Goal: Information Seeking & Learning: Learn about a topic

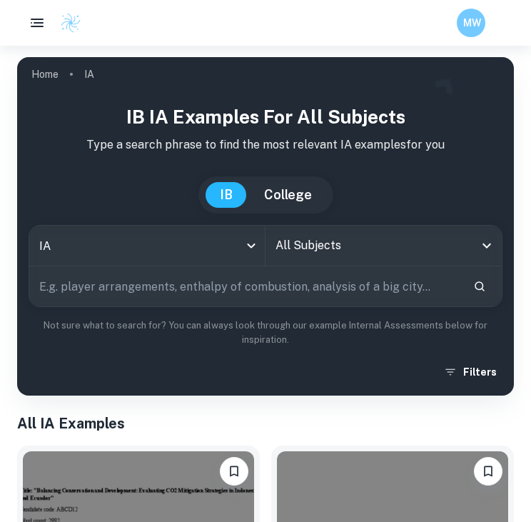
click at [341, 256] on input "All Subjects" at bounding box center [373, 245] width 202 height 27
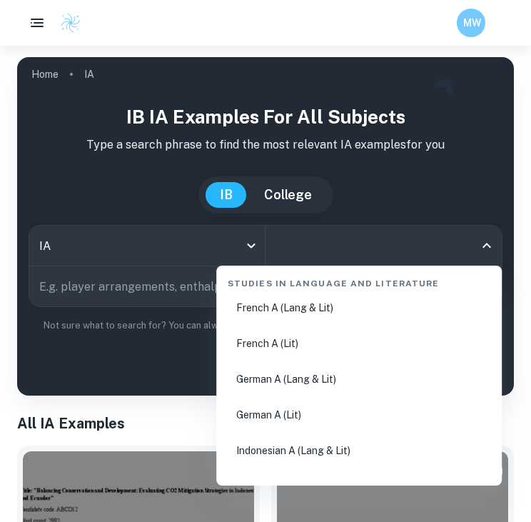
scroll to position [555, 0]
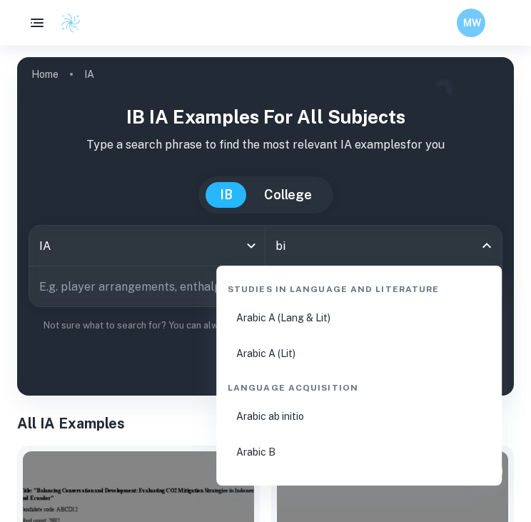
type input "bio"
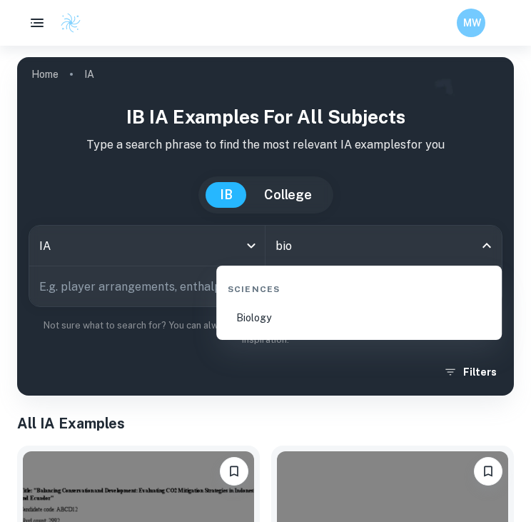
scroll to position [0, 0]
click at [322, 313] on li "Biology" at bounding box center [359, 317] width 274 height 33
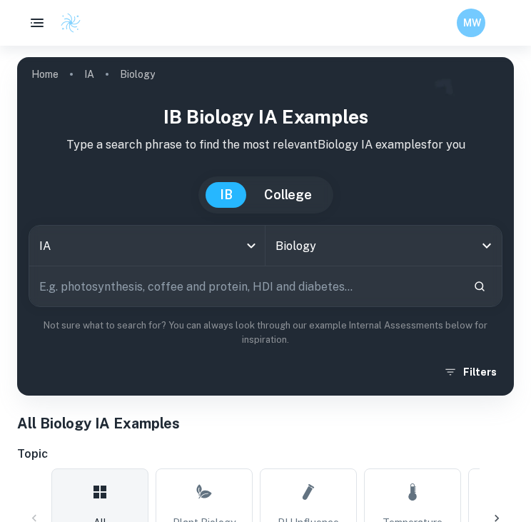
scroll to position [214, 0]
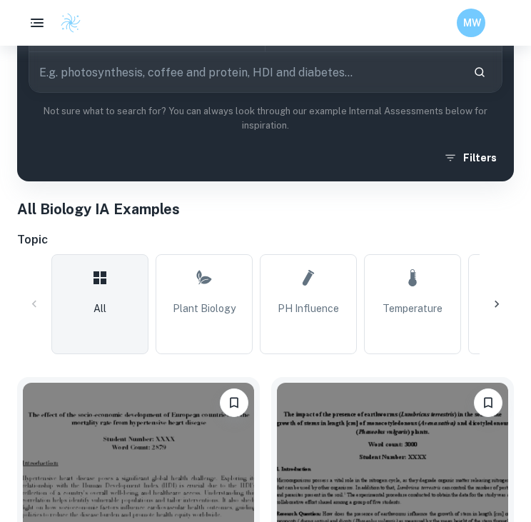
click at [488, 313] on div at bounding box center [497, 304] width 34 height 34
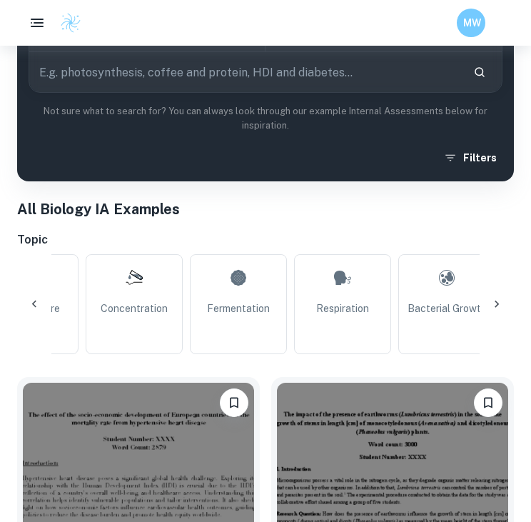
scroll to position [0, 383]
click at [500, 303] on icon at bounding box center [497, 304] width 14 height 14
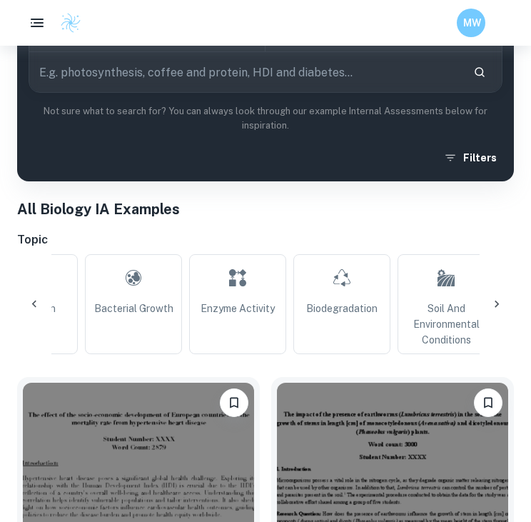
scroll to position [0, 765]
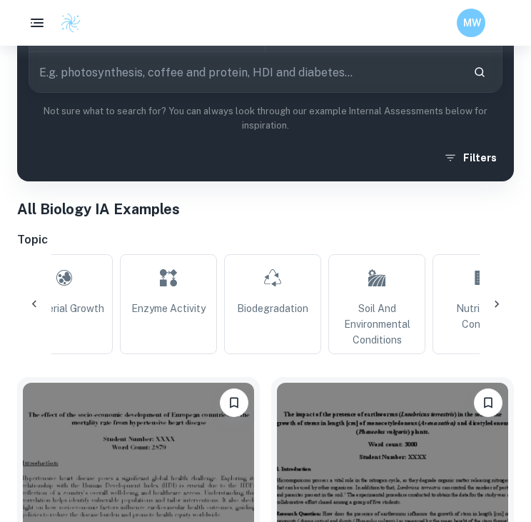
click at [500, 303] on icon at bounding box center [497, 304] width 14 height 14
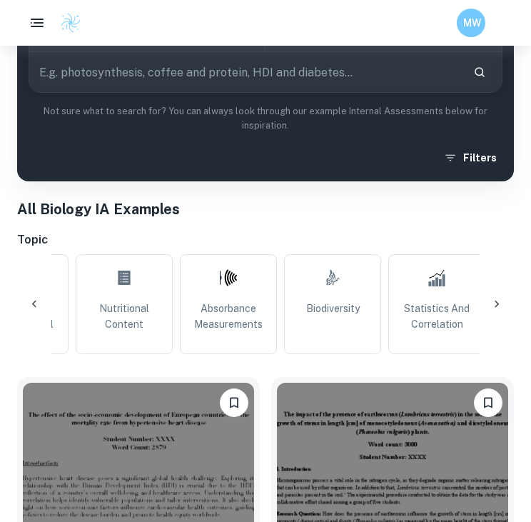
scroll to position [0, 1148]
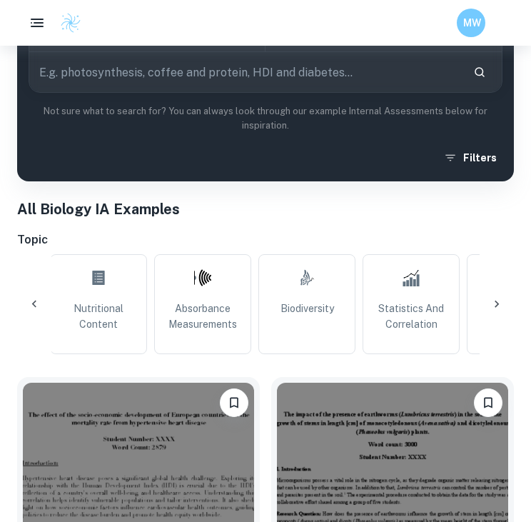
click at [31, 306] on icon at bounding box center [34, 304] width 14 height 14
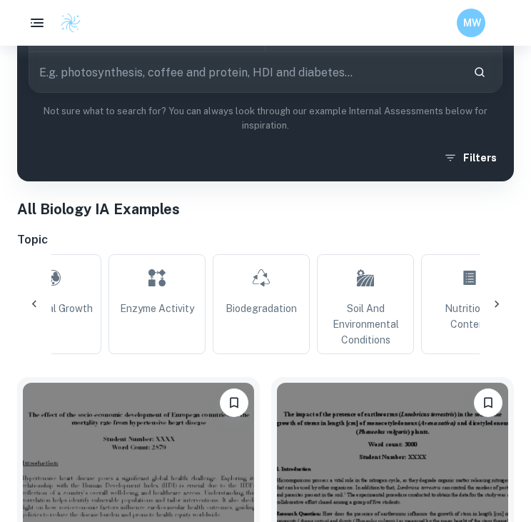
scroll to position [0, 765]
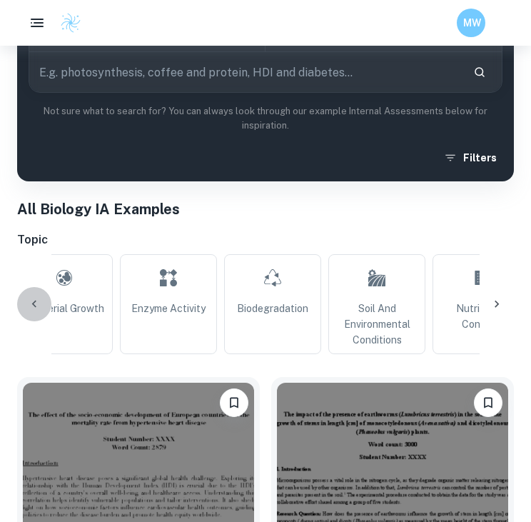
click at [25, 306] on div at bounding box center [34, 304] width 34 height 34
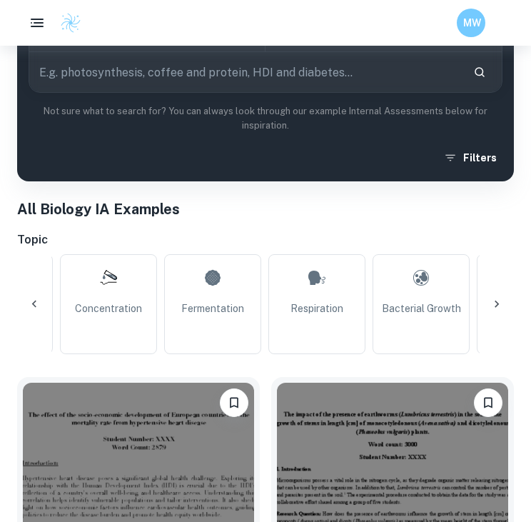
scroll to position [0, 383]
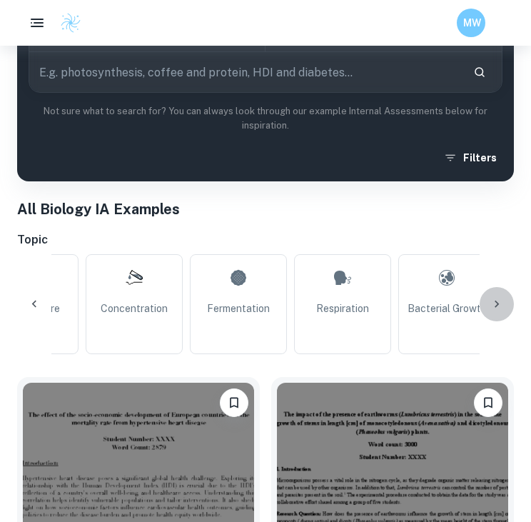
click at [492, 297] on icon at bounding box center [497, 304] width 14 height 14
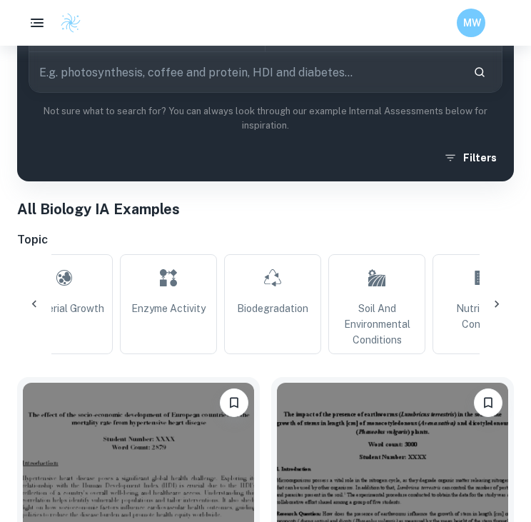
click at [492, 297] on icon at bounding box center [497, 304] width 14 height 14
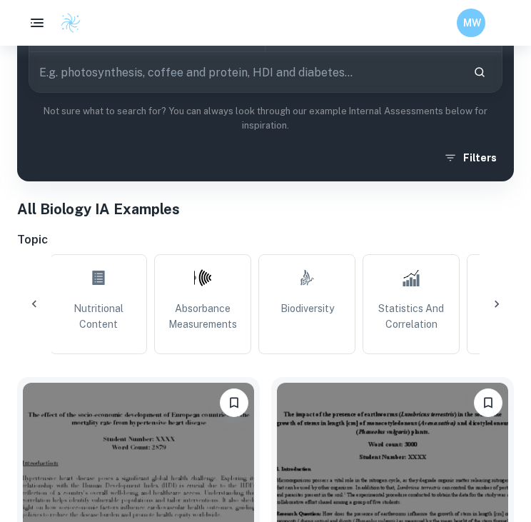
click at [492, 296] on div at bounding box center [497, 304] width 34 height 34
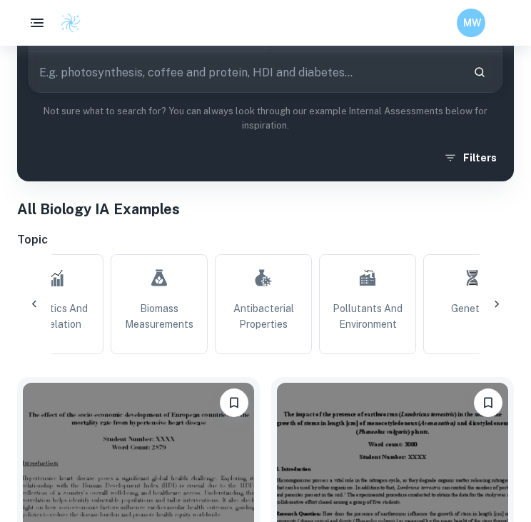
scroll to position [0, 1531]
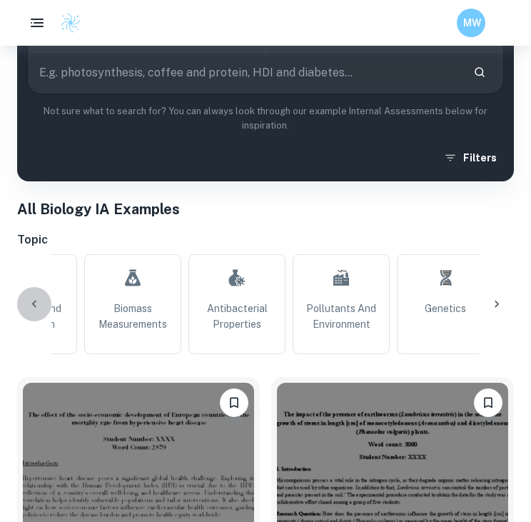
click at [37, 299] on icon at bounding box center [34, 304] width 14 height 14
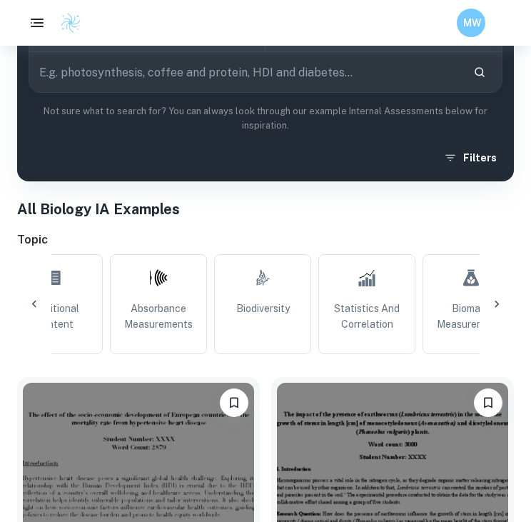
scroll to position [0, 1148]
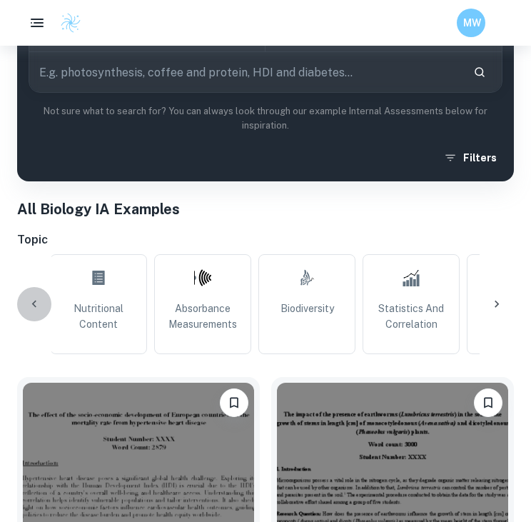
click at [37, 299] on icon at bounding box center [34, 304] width 14 height 14
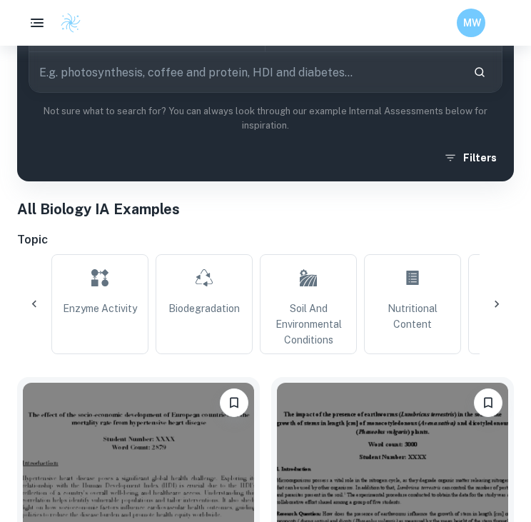
scroll to position [0, 765]
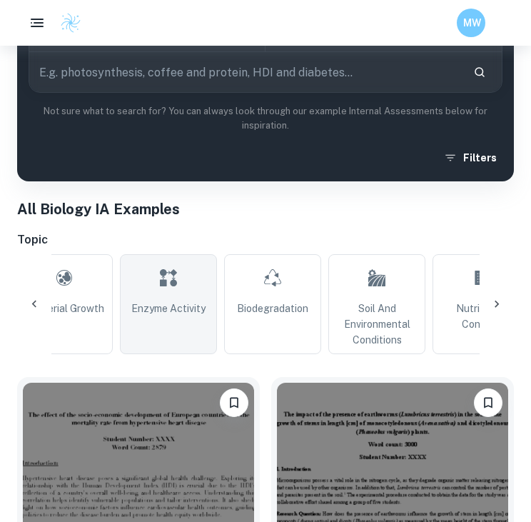
click at [154, 296] on link "Enzyme Activity" at bounding box center [168, 304] width 97 height 100
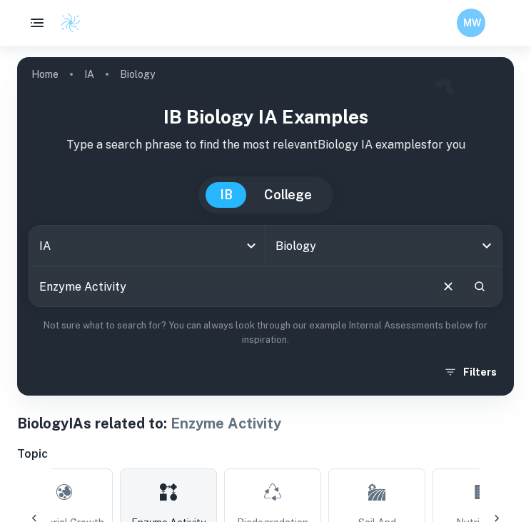
scroll to position [257, 0]
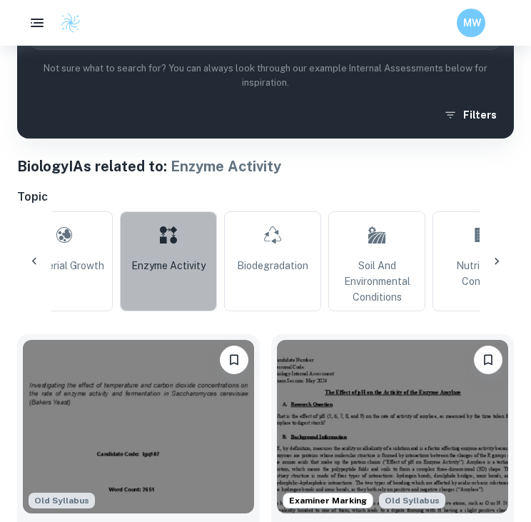
click at [200, 292] on link "Enzyme Activity" at bounding box center [168, 261] width 97 height 100
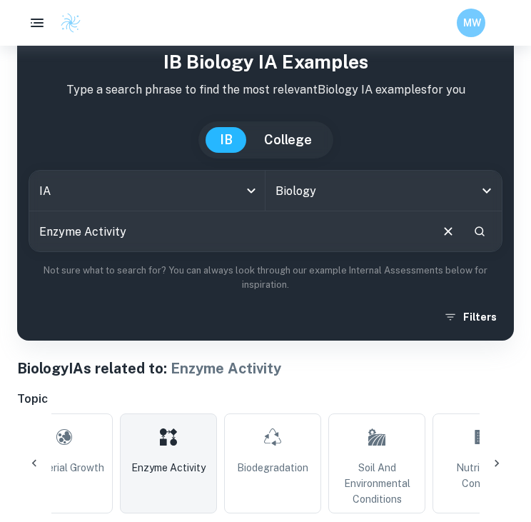
scroll to position [59, 0]
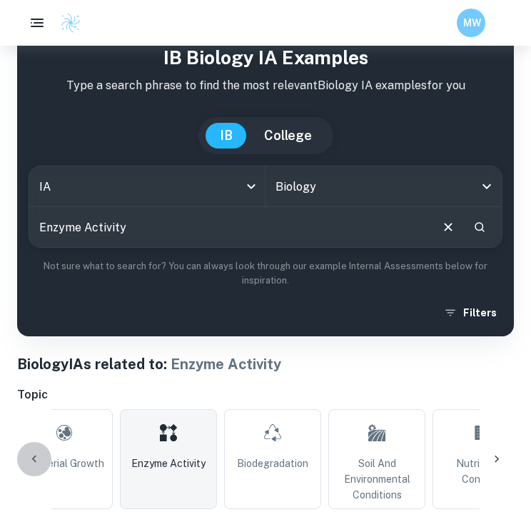
click at [31, 460] on icon at bounding box center [34, 459] width 14 height 14
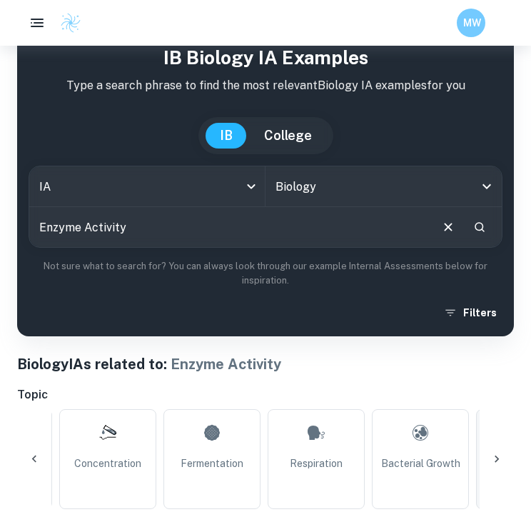
scroll to position [0, 383]
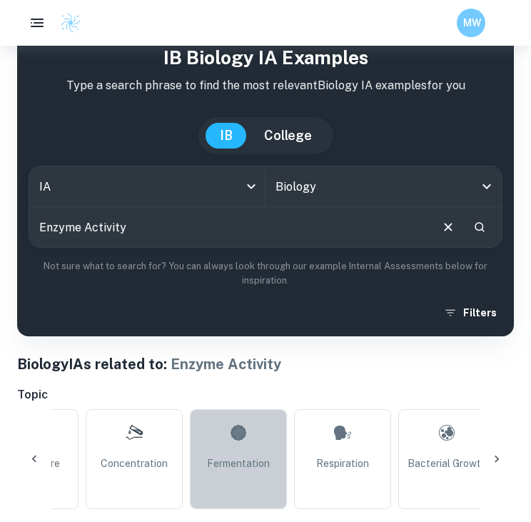
click at [238, 446] on icon at bounding box center [238, 433] width 17 height 34
type input "Fermentation"
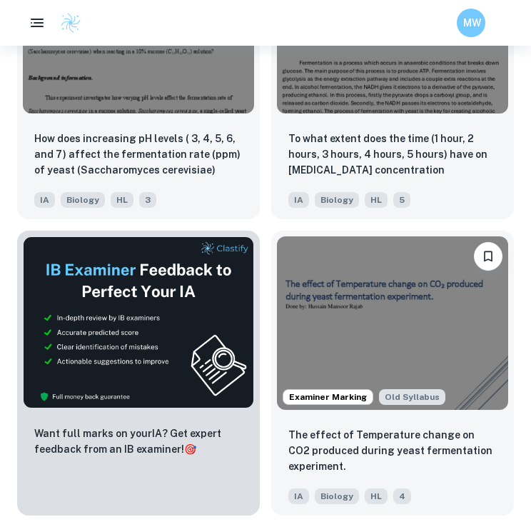
scroll to position [657, 0]
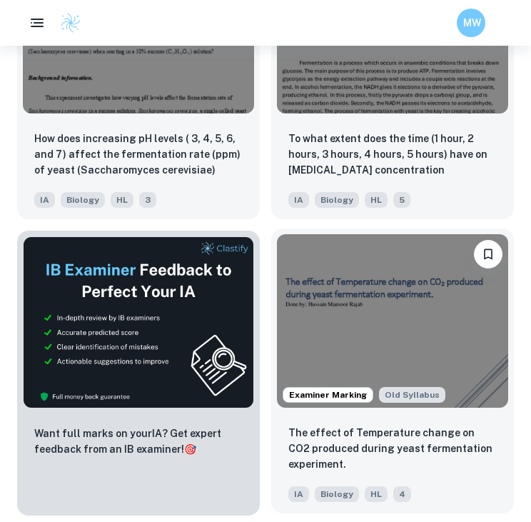
click at [336, 342] on img at bounding box center [392, 321] width 231 height 174
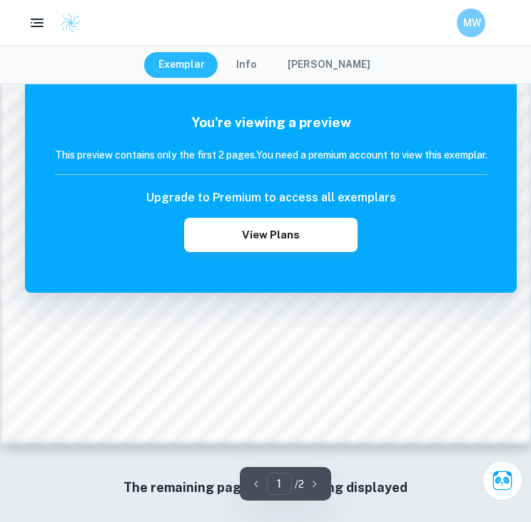
scroll to position [1047, 0]
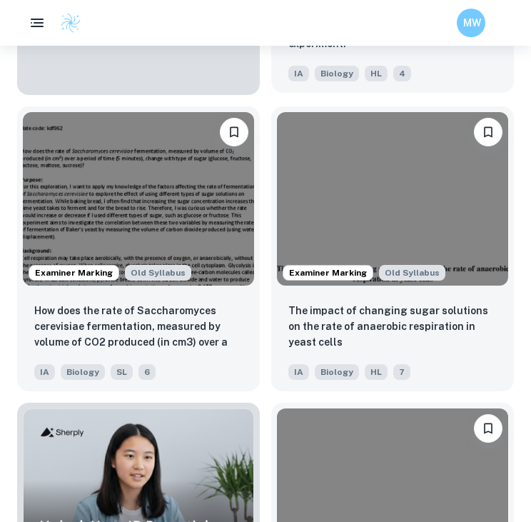
scroll to position [1079, 0]
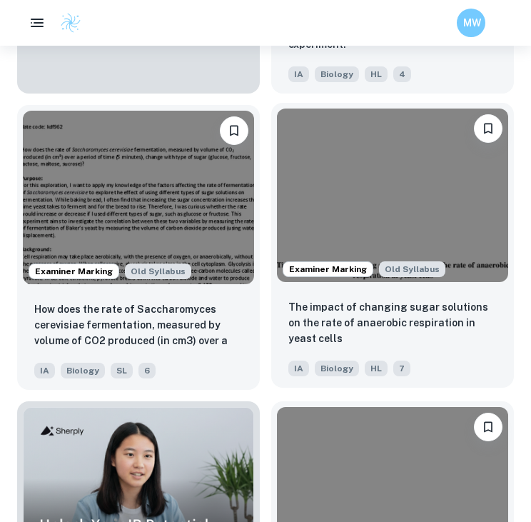
click at [334, 224] on img at bounding box center [392, 196] width 231 height 174
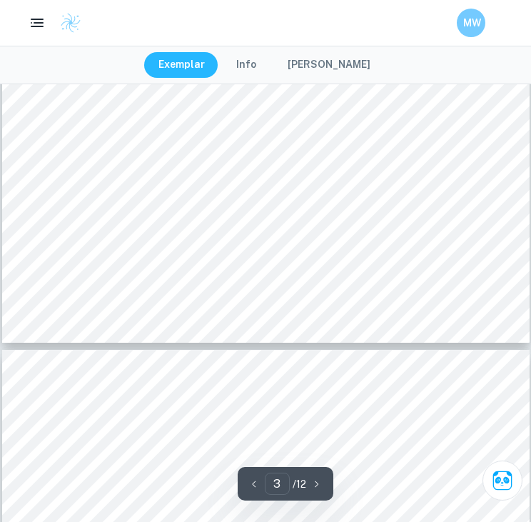
scroll to position [2122, 0]
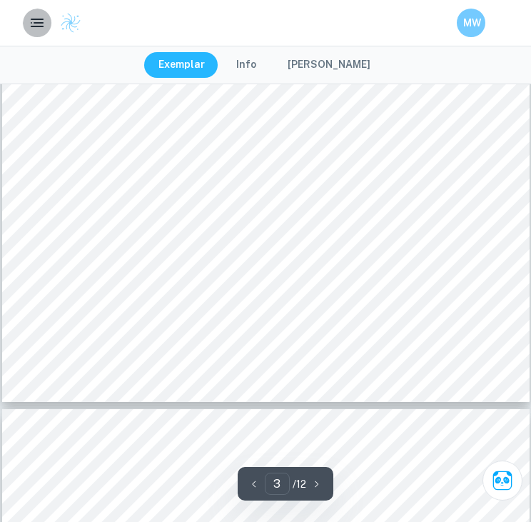
click at [34, 25] on icon "button" at bounding box center [37, 22] width 17 height 17
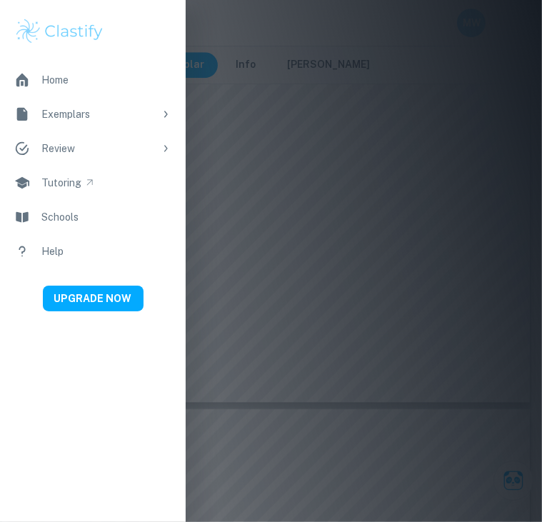
click at [471, 334] on div at bounding box center [271, 261] width 542 height 522
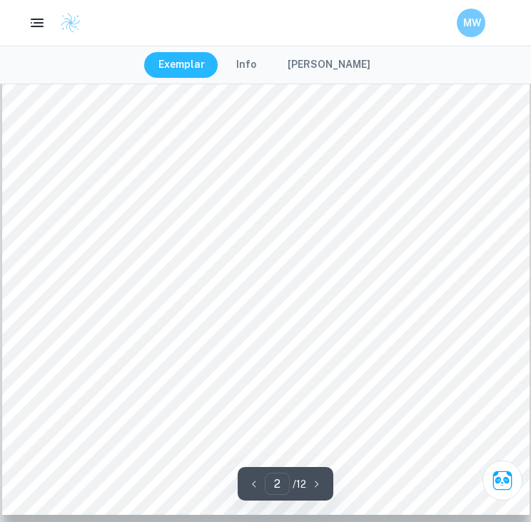
scroll to position [216, 0]
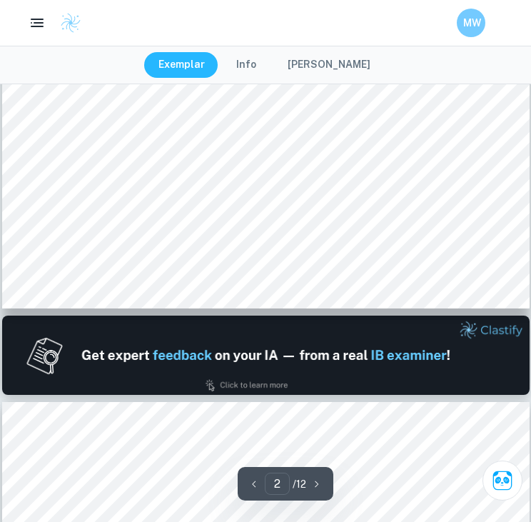
type input "1"
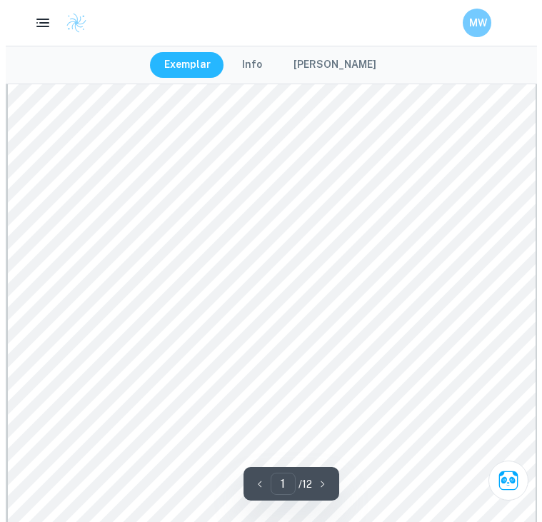
scroll to position [0, 0]
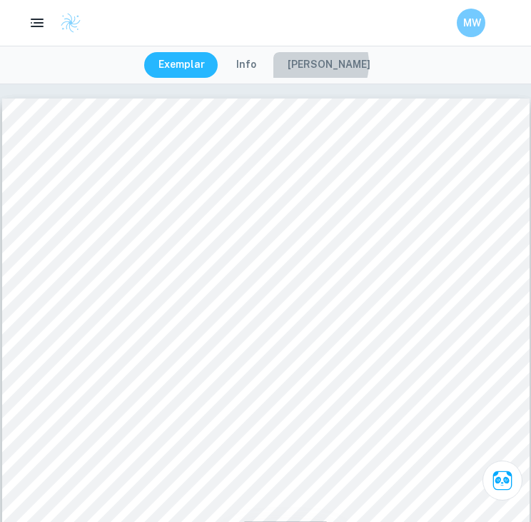
click at [322, 64] on button "[PERSON_NAME]" at bounding box center [328, 65] width 111 height 26
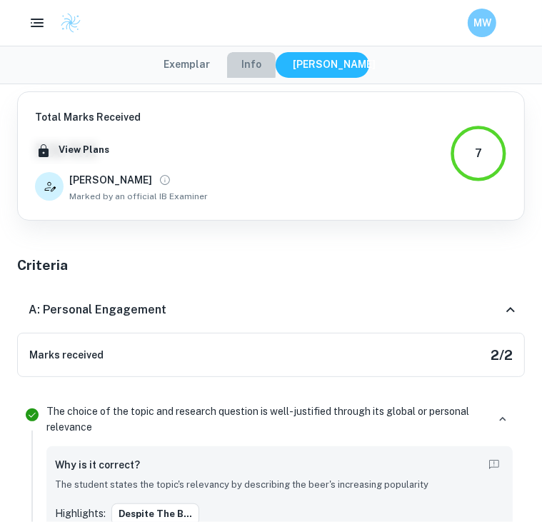
click at [258, 64] on button "Info" at bounding box center [251, 65] width 49 height 26
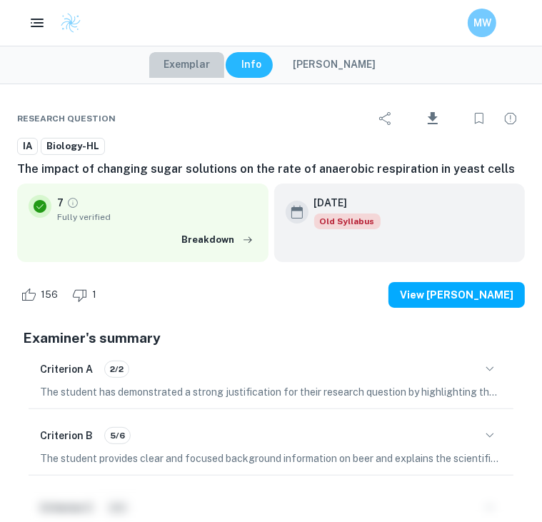
click at [205, 66] on button "Exemplar" at bounding box center [186, 65] width 75 height 26
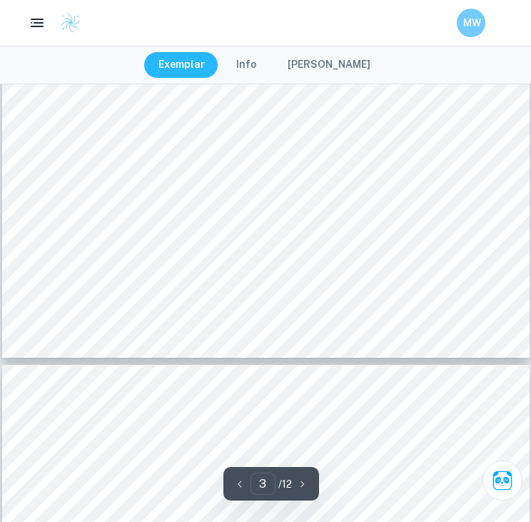
scroll to position [2167, 0]
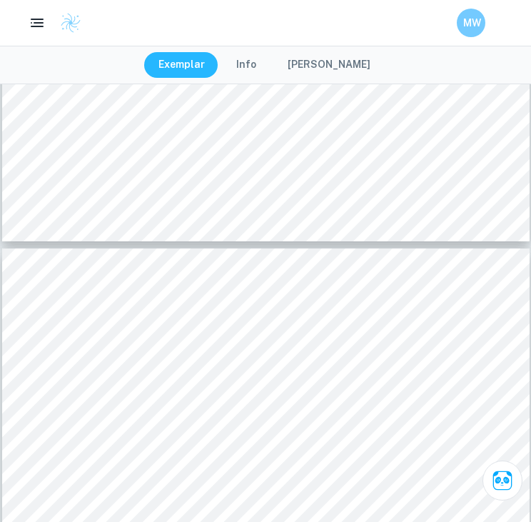
type input "4"
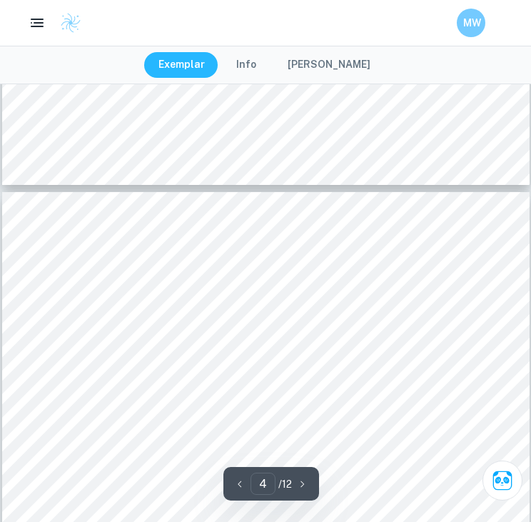
scroll to position [2385, 0]
